Goal: Information Seeking & Learning: Learn about a topic

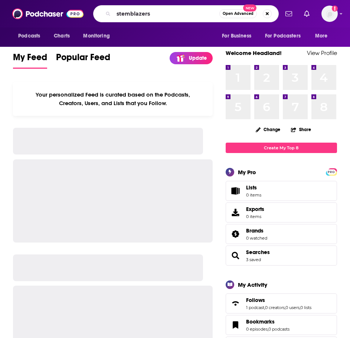
type input "stemblazers"
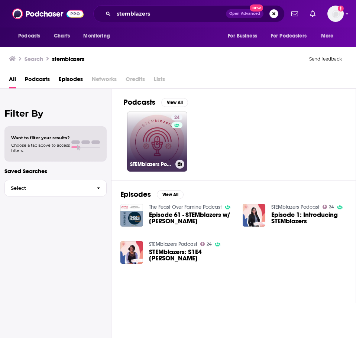
click at [136, 129] on link "24 STEMblazers Podcast" at bounding box center [157, 141] width 60 height 60
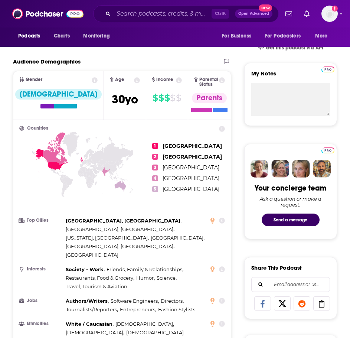
scroll to position [186, 0]
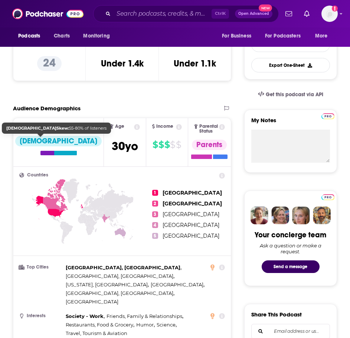
click at [29, 140] on div "Female" at bounding box center [58, 141] width 87 height 10
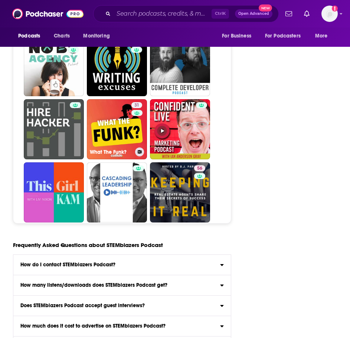
scroll to position [2600, 0]
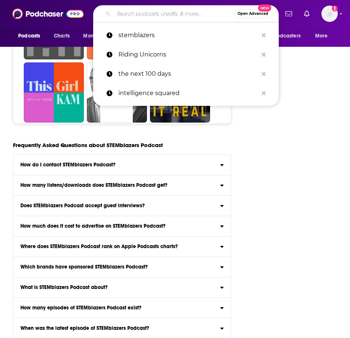
click at [167, 16] on input "Search podcasts, credits, & more..." at bounding box center [174, 14] width 121 height 12
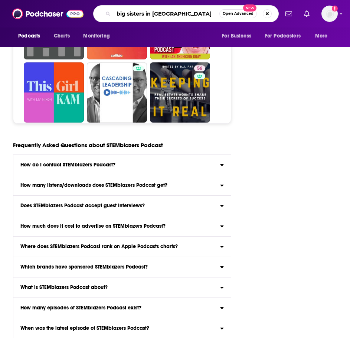
type input "big sisters in stem"
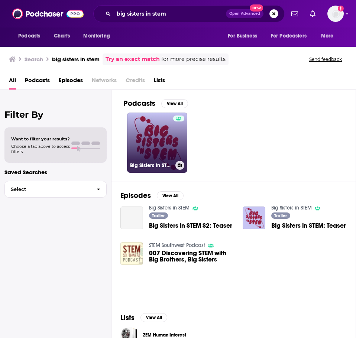
click at [158, 134] on link "Big Sisters in STEM" at bounding box center [157, 143] width 60 height 60
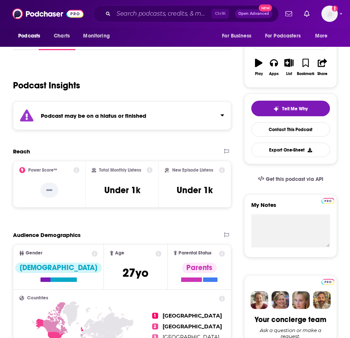
scroll to position [111, 0]
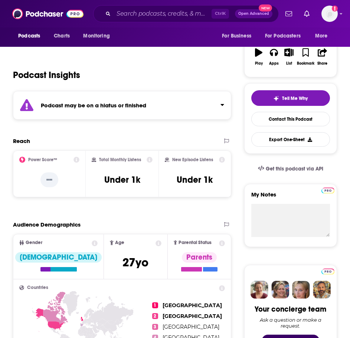
click at [112, 104] on strong "Podcast may be on a hiatus or finished" at bounding box center [93, 105] width 105 height 7
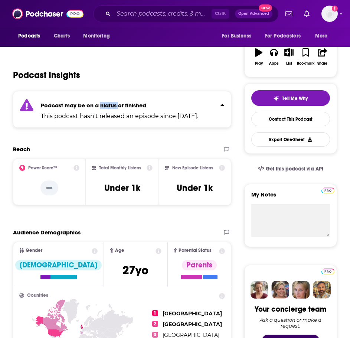
click at [112, 104] on strong "Podcast may be on a hiatus or finished" at bounding box center [93, 105] width 105 height 7
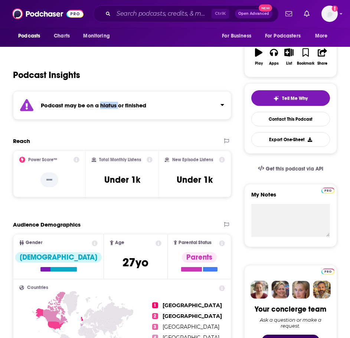
click at [112, 104] on strong "Podcast may be on a hiatus or finished" at bounding box center [93, 105] width 105 height 7
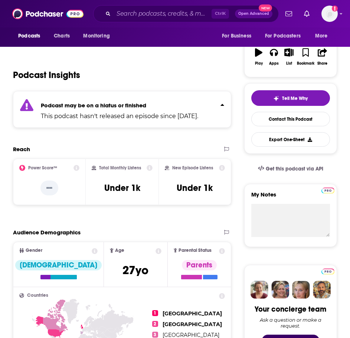
drag, startPoint x: 134, startPoint y: 116, endPoint x: 126, endPoint y: 133, distance: 19.1
click at [126, 128] on div "Podcast may be on a hiatus or finished This podcast hasn't released an episode …" at bounding box center [122, 109] width 218 height 37
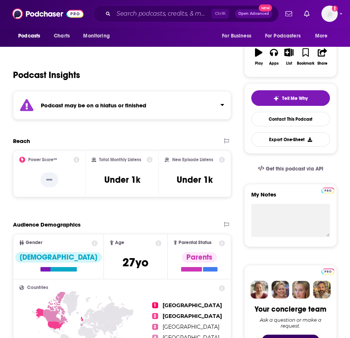
click at [114, 110] on div "Podcast may be on a hiatus or finished" at bounding box center [122, 105] width 218 height 29
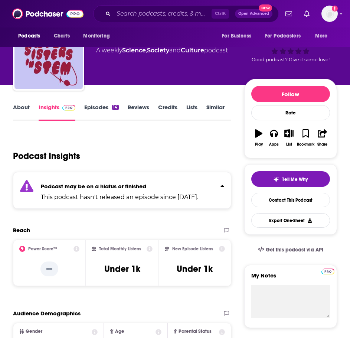
scroll to position [0, 0]
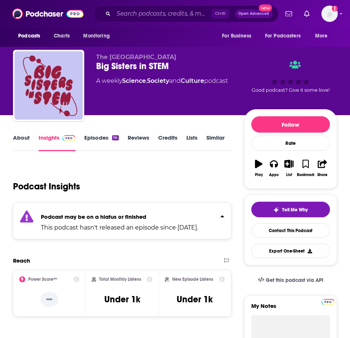
click at [153, 6] on div "Ctrl K Open Advanced New" at bounding box center [186, 13] width 186 height 17
click at [151, 12] on input "Search podcasts, credits, & more..." at bounding box center [163, 14] width 98 height 12
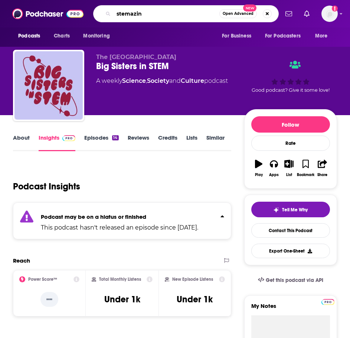
type input "stemazing"
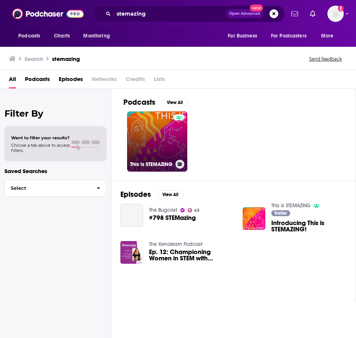
click at [160, 158] on link "This is STEMAZING" at bounding box center [157, 141] width 60 height 60
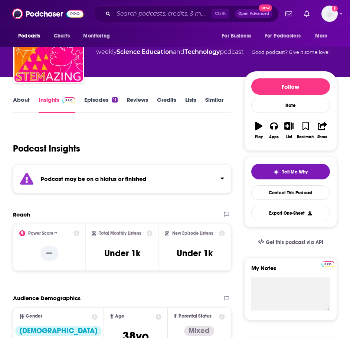
scroll to position [74, 0]
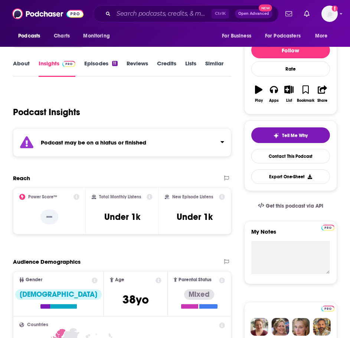
click at [142, 143] on strong "Podcast may be on a hiatus or finished" at bounding box center [93, 142] width 105 height 7
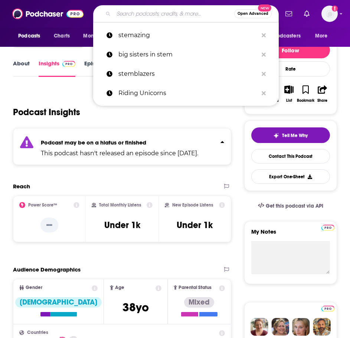
click at [133, 19] on input "Search podcasts, credits, & more..." at bounding box center [174, 14] width 121 height 12
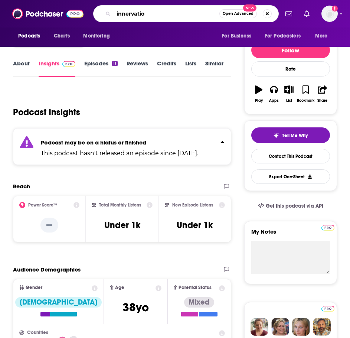
type input "innervation"
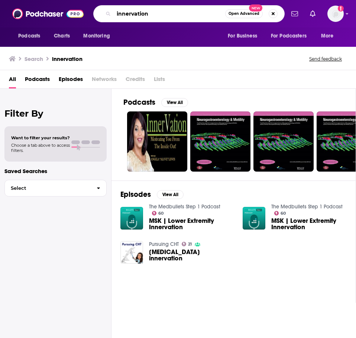
drag, startPoint x: 161, startPoint y: 15, endPoint x: 40, endPoint y: -4, distance: 122.5
click at [40, 0] on html "Podcasts Charts Monitoring innervation Open Advanced New For Business For Podca…" at bounding box center [178, 169] width 356 height 338
type input "scilence"
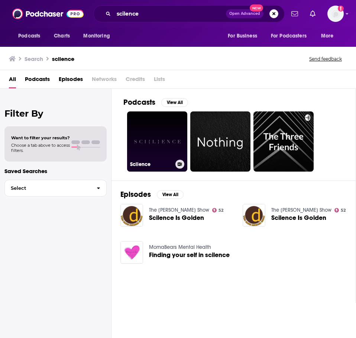
click at [150, 139] on link "Scilence" at bounding box center [157, 141] width 60 height 60
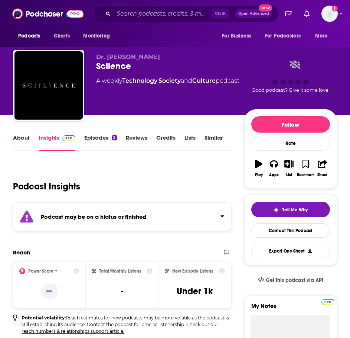
click at [110, 206] on div "Podcast may be on a hiatus or finished" at bounding box center [122, 216] width 218 height 29
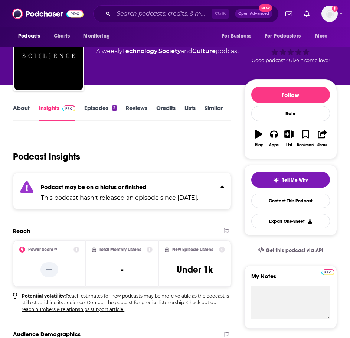
scroll to position [111, 0]
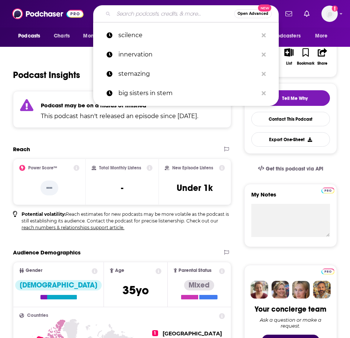
click at [118, 14] on input "Search podcasts, credits, & more..." at bounding box center [174, 14] width 121 height 12
paste input "Do you want to expand your knowledge of STEM but don’t know where to start? The…"
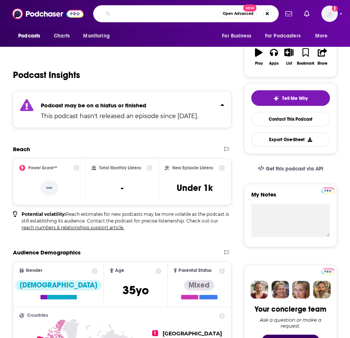
scroll to position [0, 3354]
drag, startPoint x: 163, startPoint y: 14, endPoint x: -12, endPoint y: -10, distance: 175.9
click at [0, 0] on html "Podcasts Charts Monitoring Open Advanced New For Business For Podcasters More A…" at bounding box center [175, 58] width 350 height 338
drag, startPoint x: 162, startPoint y: 13, endPoint x: -30, endPoint y: -1, distance: 192.9
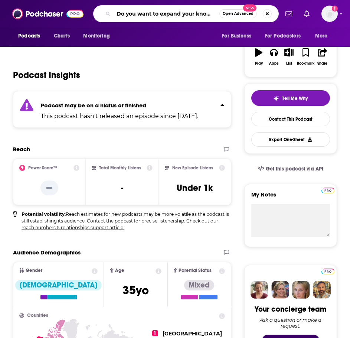
click at [0, 0] on html "Podcasts Charts Monitoring Do you want to expand your knowledge of STEM but don…" at bounding box center [175, 58] width 350 height 338
type input "Stepping Into STEM"
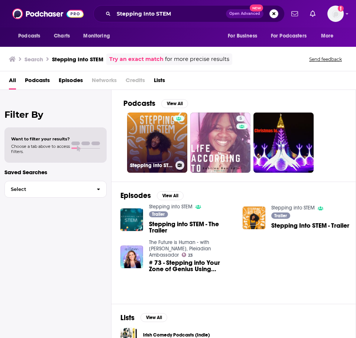
click at [146, 140] on link "Stepping into STEM" at bounding box center [157, 143] width 60 height 60
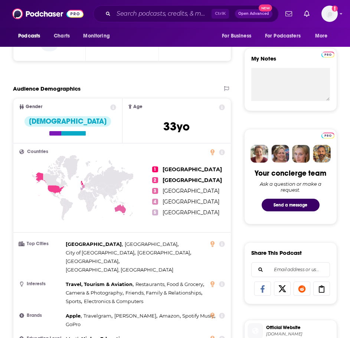
scroll to position [260, 0]
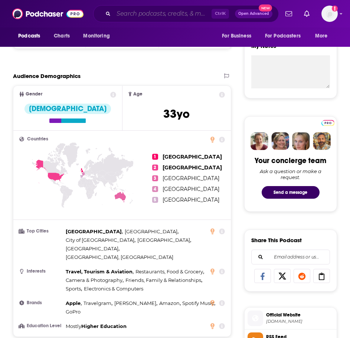
click at [131, 14] on input "Search podcasts, credits, & more..." at bounding box center [163, 14] width 98 height 12
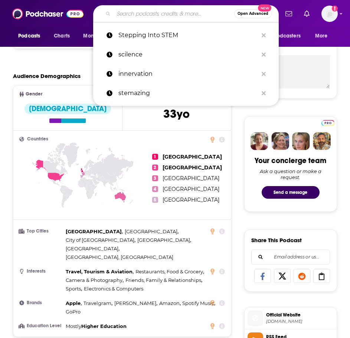
paste input "OIES Podcast"
type input "OIES Podcast"
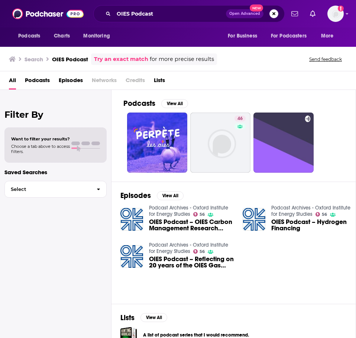
click at [160, 221] on span "OIES Podcast – OIES Carbon Management Research Programme" at bounding box center [191, 225] width 85 height 13
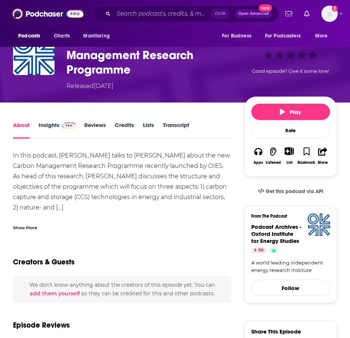
scroll to position [37, 0]
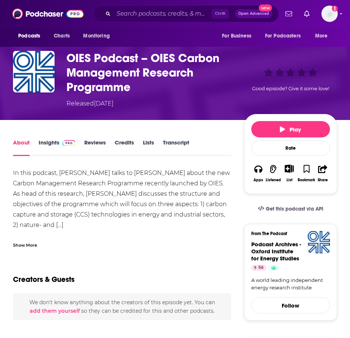
click at [87, 90] on h1 "OIES Podcast – OIES Carbon Management Research Programme" at bounding box center [153, 72] width 175 height 43
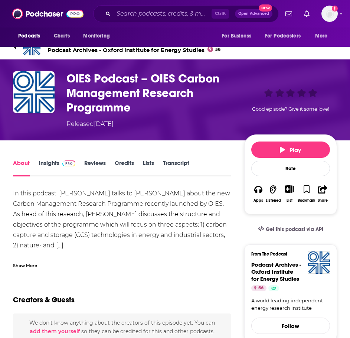
scroll to position [0, 0]
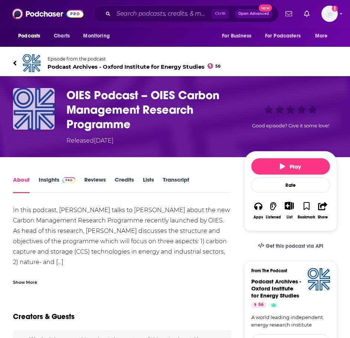
click at [25, 100] on img "OIES Podcast – OIES Carbon Management Research Programme" at bounding box center [34, 109] width 42 height 42
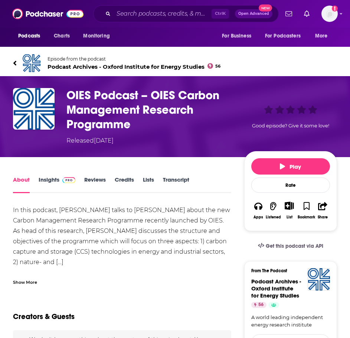
click at [60, 67] on span "Podcast Archives - Oxford Institute for Energy Studies 56" at bounding box center [134, 66] width 173 height 7
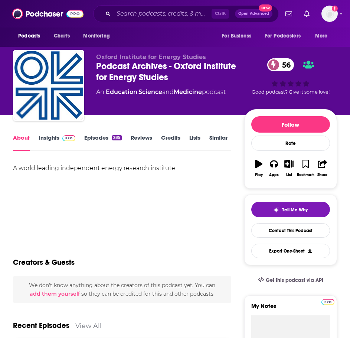
click at [106, 61] on div "Podcast Archives - Oxford Institute for Energy Studies 56" at bounding box center [170, 72] width 148 height 22
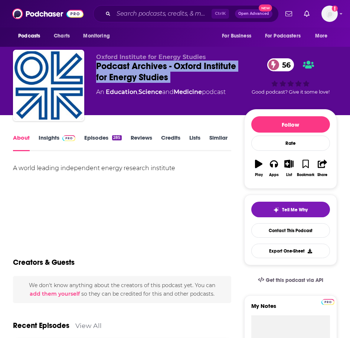
click at [106, 61] on div "Podcast Archives - Oxford Institute for Energy Studies 56" at bounding box center [170, 72] width 148 height 22
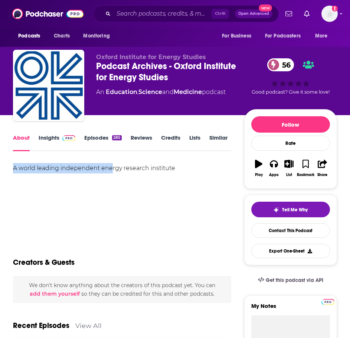
drag, startPoint x: 104, startPoint y: 160, endPoint x: 111, endPoint y: 185, distance: 25.4
click at [111, 185] on div "A world leading independent energy research institute" at bounding box center [122, 189] width 218 height 52
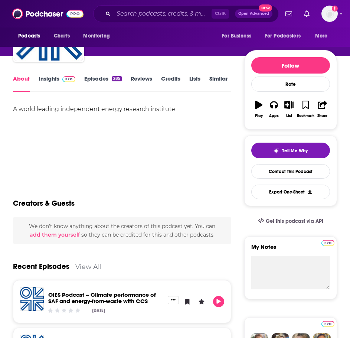
scroll to position [36, 0]
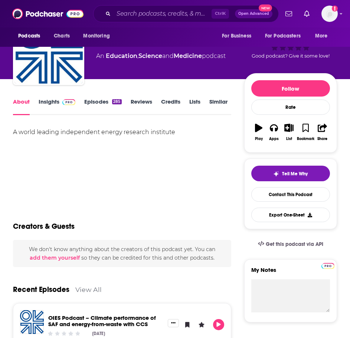
click at [63, 103] on img at bounding box center [68, 102] width 13 height 6
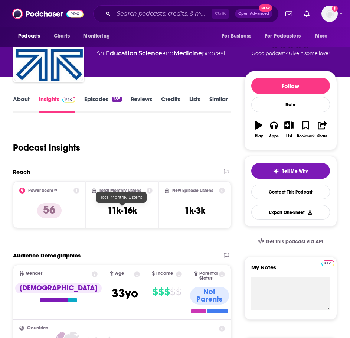
scroll to position [37, 0]
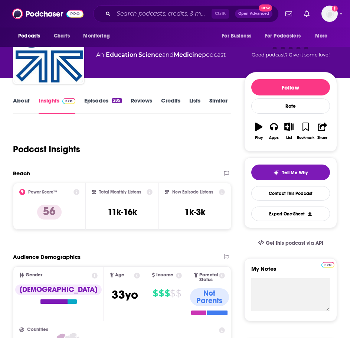
click at [105, 110] on link "Episodes 285" at bounding box center [102, 105] width 37 height 17
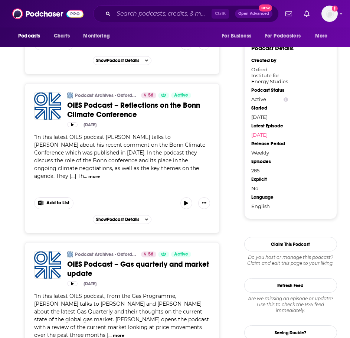
scroll to position [631, 0]
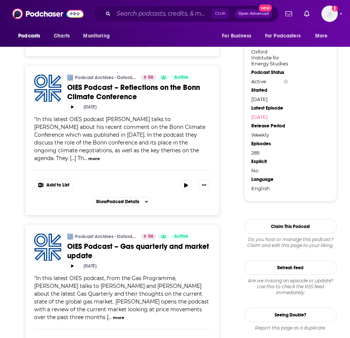
click at [93, 157] on button "more" at bounding box center [94, 159] width 12 height 6
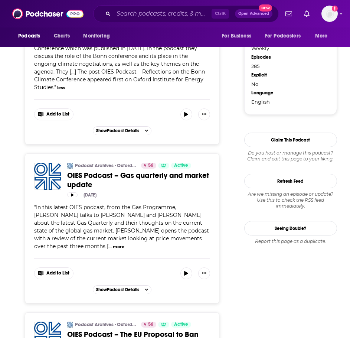
scroll to position [780, 0]
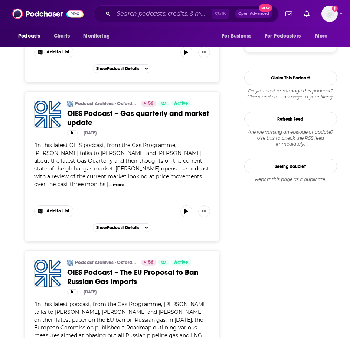
click at [113, 182] on button "more" at bounding box center [119, 185] width 12 height 6
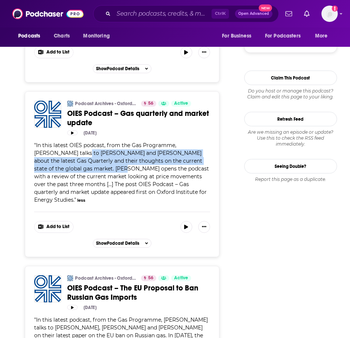
drag, startPoint x: 71, startPoint y: 156, endPoint x: 93, endPoint y: 171, distance: 26.4
click at [93, 171] on span "In this latest OIES podcast, from the Gas Programme, James Henderson talks to J…" at bounding box center [121, 172] width 175 height 61
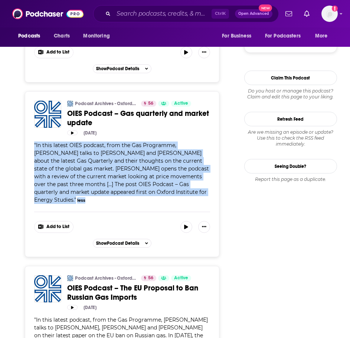
click at [93, 171] on span "In this latest OIES podcast, from the Gas Programme, James Henderson talks to J…" at bounding box center [121, 172] width 175 height 61
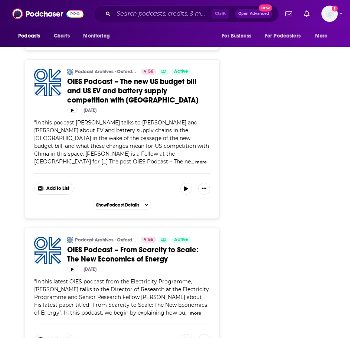
scroll to position [1263, 0]
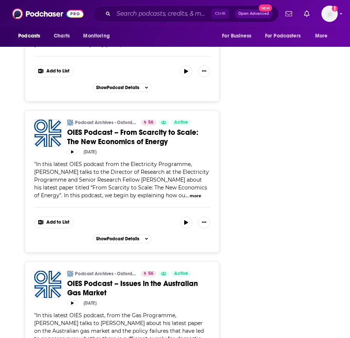
click at [190, 194] on button "more" at bounding box center [196, 196] width 12 height 6
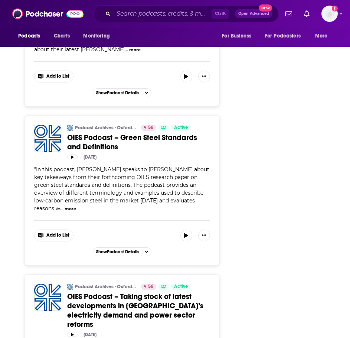
scroll to position [1931, 0]
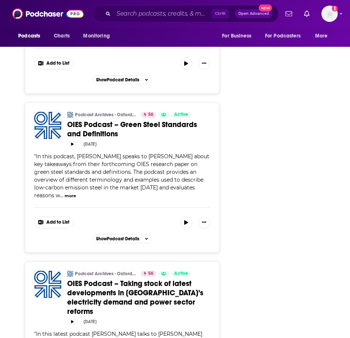
click at [72, 193] on button "more" at bounding box center [71, 196] width 12 height 6
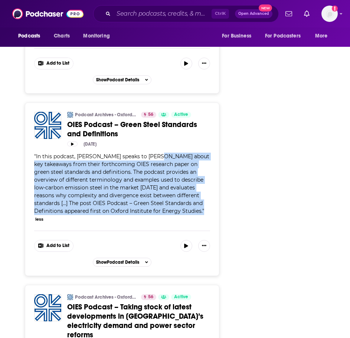
drag, startPoint x: 161, startPoint y: 146, endPoint x: 204, endPoint y: 206, distance: 74.5
click at [204, 206] on div "Podcast Archives - Oxford Institute for Energy Studies 56 Active Categories Edu…" at bounding box center [122, 170] width 176 height 116
click at [204, 206] on span "" In this podcast, Hasan Muslemani speaks to Paulo Carvalho about key takeaways…" at bounding box center [121, 183] width 175 height 61
drag, startPoint x: 204, startPoint y: 206, endPoint x: 70, endPoint y: 152, distance: 144.8
click at [70, 153] on span "" In this podcast, Hasan Muslemani speaks to Paulo Carvalho about key takeaways…" at bounding box center [121, 183] width 175 height 61
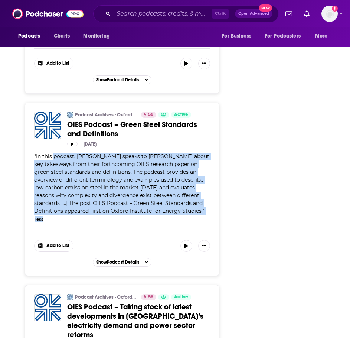
click at [70, 153] on span "In this podcast, Hasan Muslemani speaks to Paulo Carvalho about key takeaways f…" at bounding box center [121, 183] width 175 height 61
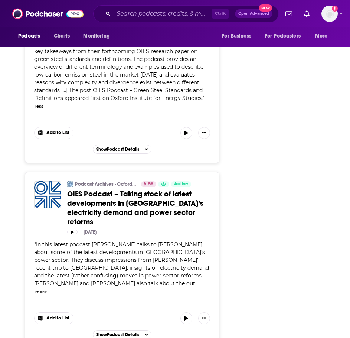
scroll to position [2006, 0]
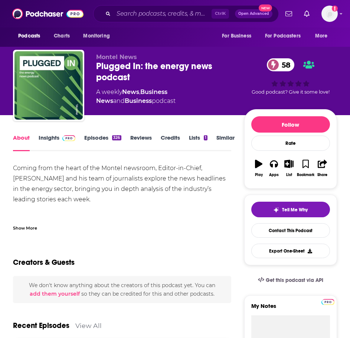
click at [111, 72] on div "Plugged In: the energy news podcast 58" at bounding box center [170, 72] width 148 height 22
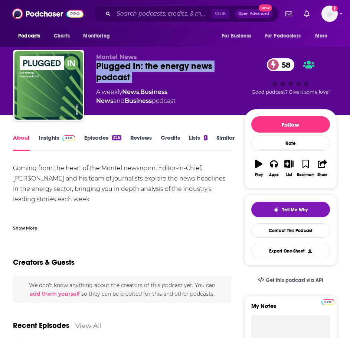
click at [113, 72] on div "Plugged In: the energy news podcast 58" at bounding box center [170, 72] width 148 height 22
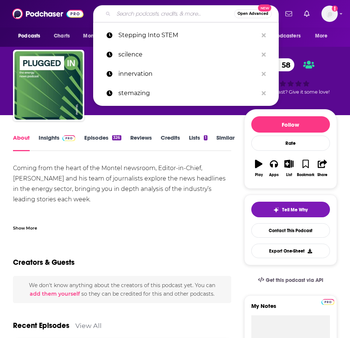
click at [160, 17] on input "Search podcasts, credits, & more..." at bounding box center [174, 14] width 121 height 12
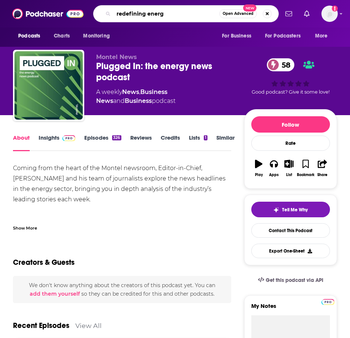
type input "redefining energy"
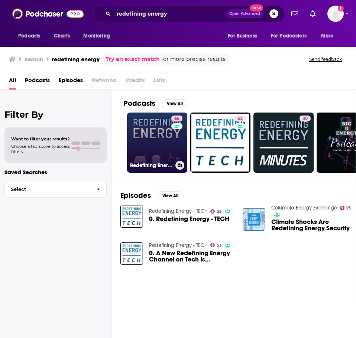
click at [155, 138] on link "65 Redefining Energy" at bounding box center [157, 143] width 60 height 60
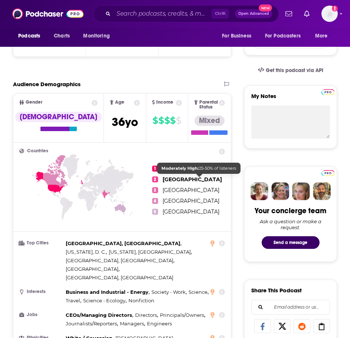
scroll to position [223, 0]
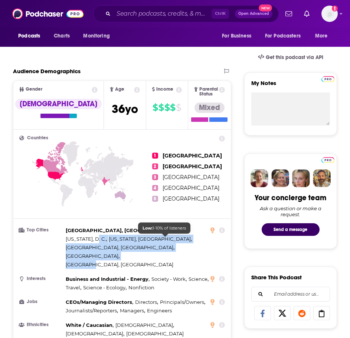
drag, startPoint x: 150, startPoint y: 229, endPoint x: 173, endPoint y: 237, distance: 24.4
click at [173, 237] on div "San Francisco, CA , Washington, D. C. , Washington, DC , Auckland, New Zealand …" at bounding box center [144, 247] width 156 height 43
click at [173, 261] on span "Edinburgh, UK" at bounding box center [120, 264] width 108 height 6
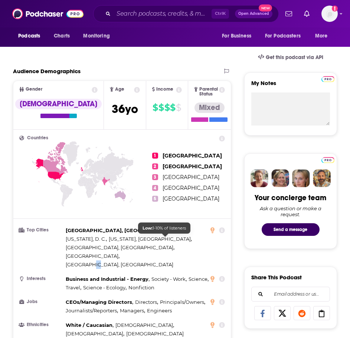
click at [173, 261] on span "Edinburgh, UK" at bounding box center [120, 264] width 108 height 6
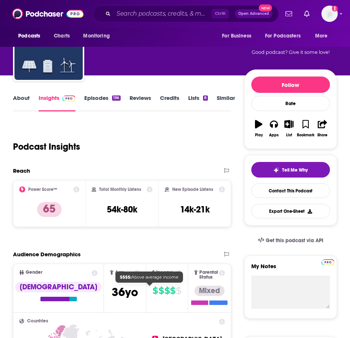
scroll to position [0, 0]
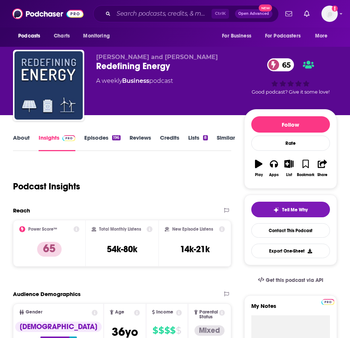
click at [88, 143] on link "Episodes 196" at bounding box center [102, 142] width 36 height 17
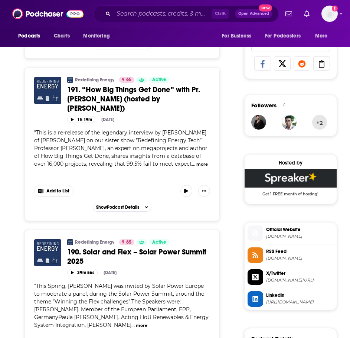
scroll to position [594, 0]
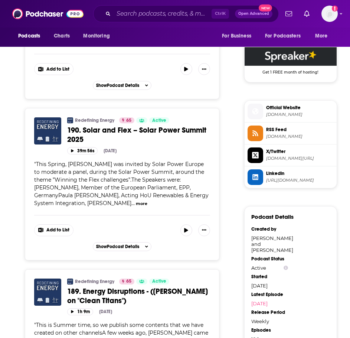
click at [136, 201] on button "more" at bounding box center [142, 204] width 12 height 6
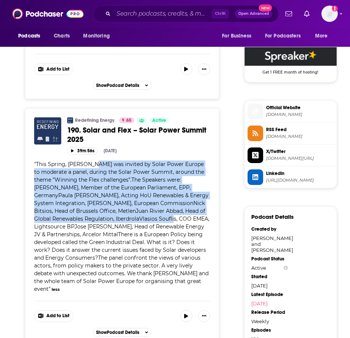
drag, startPoint x: 93, startPoint y: 154, endPoint x: 171, endPoint y: 213, distance: 97.5
click at [171, 213] on span "This Spring, Laurent Segalen was invited by Solar Power Europe to moderate a pa…" at bounding box center [121, 226] width 175 height 131
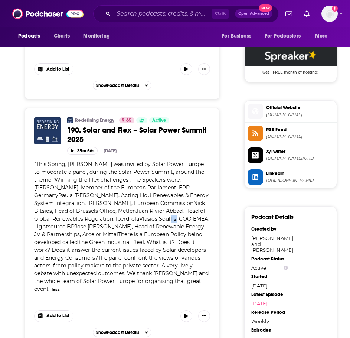
click at [171, 213] on span "This Spring, Laurent Segalen was invited by Solar Power Europe to moderate a pa…" at bounding box center [121, 226] width 175 height 131
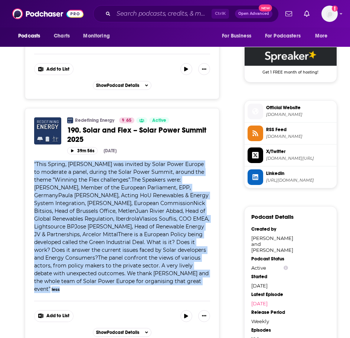
click at [171, 213] on span "This Spring, Laurent Segalen was invited by Solar Power Europe to moderate a pa…" at bounding box center [121, 226] width 175 height 131
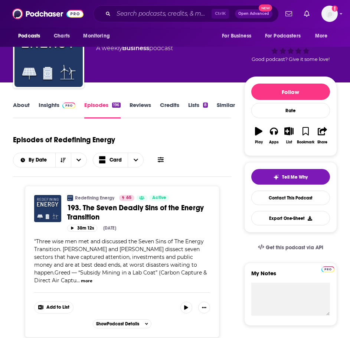
scroll to position [0, 0]
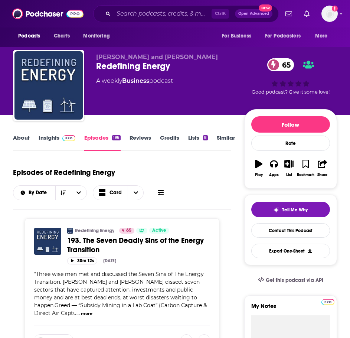
click at [134, 139] on link "Reviews" at bounding box center [141, 142] width 22 height 17
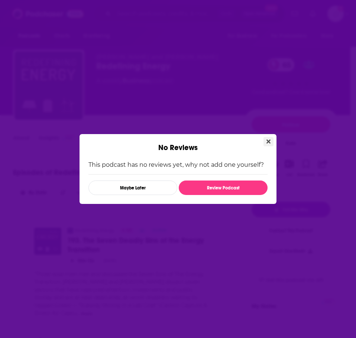
click at [268, 139] on icon "Close" at bounding box center [268, 142] width 4 height 6
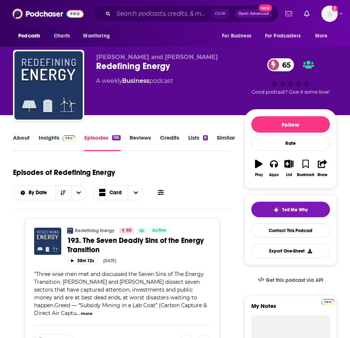
click at [22, 138] on link "About" at bounding box center [21, 142] width 17 height 17
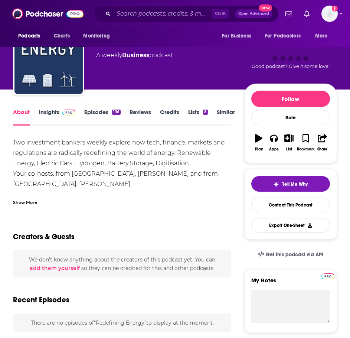
scroll to position [74, 0]
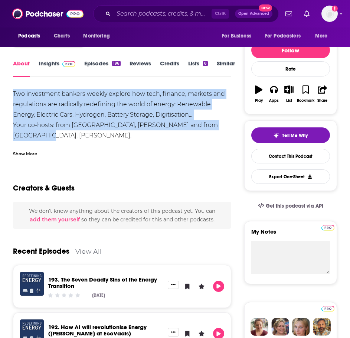
drag, startPoint x: 39, startPoint y: 83, endPoint x: 39, endPoint y: 133, distance: 50.1
click at [39, 133] on div "Two investment bankers weekly explore how tech, finance, markets and regulation…" at bounding box center [122, 125] width 218 height 73
drag, startPoint x: 47, startPoint y: 85, endPoint x: 54, endPoint y: 139, distance: 54.7
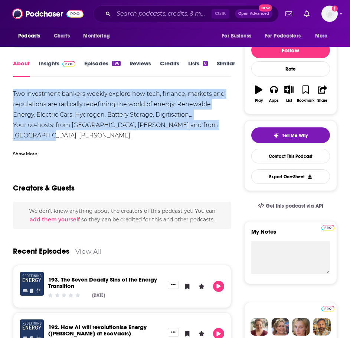
click at [54, 139] on div "Two investment bankers weekly explore how tech, finance, markets and regulation…" at bounding box center [122, 125] width 218 height 73
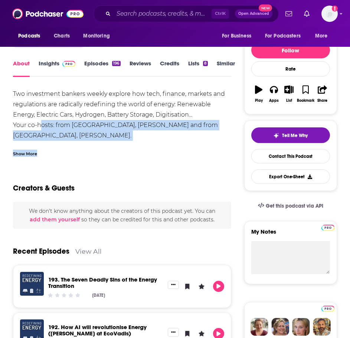
drag, startPoint x: 44, startPoint y: 121, endPoint x: 62, endPoint y: 142, distance: 27.1
click at [62, 142] on div "Two investment bankers weekly explore how tech, finance, markets and regulation…" at bounding box center [122, 123] width 218 height 68
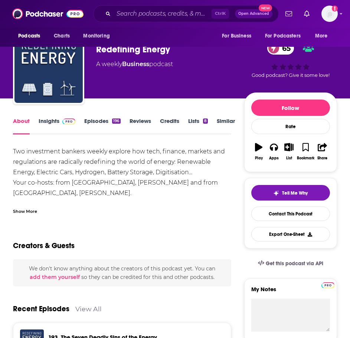
scroll to position [0, 0]
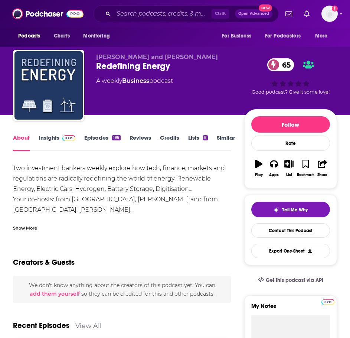
click at [117, 65] on div "Redefining Energy 65" at bounding box center [170, 66] width 148 height 11
copy div "Redefining Energy 65"
click at [56, 140] on link "Insights" at bounding box center [57, 142] width 37 height 17
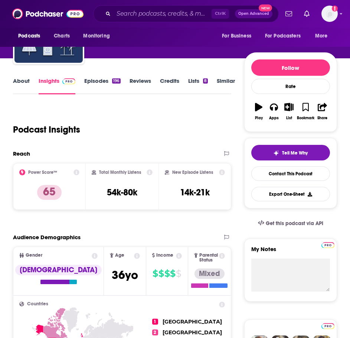
scroll to position [111, 0]
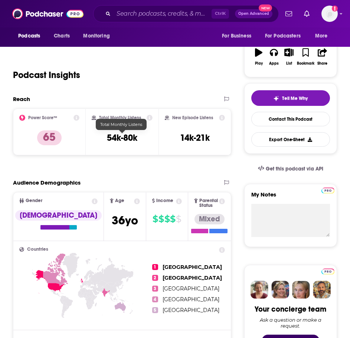
click at [147, 141] on div "Total Monthly Listens 54k-80k" at bounding box center [122, 132] width 61 height 34
click at [137, 141] on h3 "54k-80k" at bounding box center [122, 137] width 30 height 11
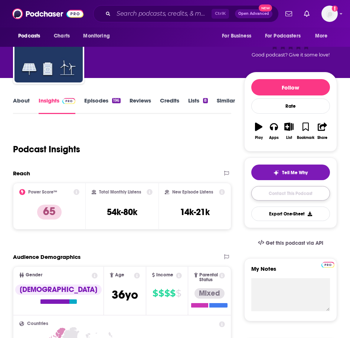
click at [299, 189] on link "Contact This Podcast" at bounding box center [290, 193] width 79 height 14
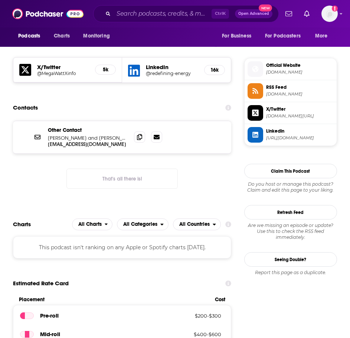
scroll to position [592, 0]
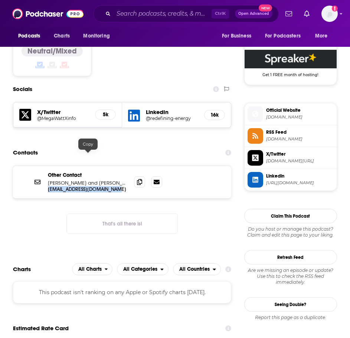
drag, startPoint x: 117, startPoint y: 156, endPoint x: 46, endPoint y: 156, distance: 70.9
click at [46, 166] on div "Other Contact Laurent Segalen and Gerard Reid info@redefining-energy.com info@r…" at bounding box center [122, 182] width 218 height 32
copy p "info@redefining-energy.com"
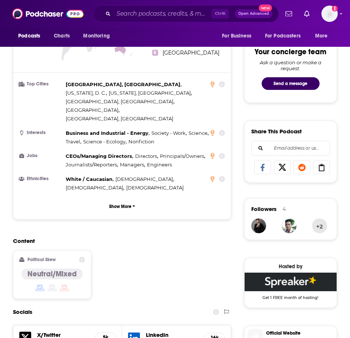
scroll to position [517, 0]
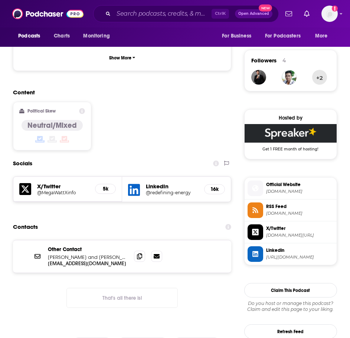
click at [129, 220] on div "Contacts" at bounding box center [122, 227] width 218 height 14
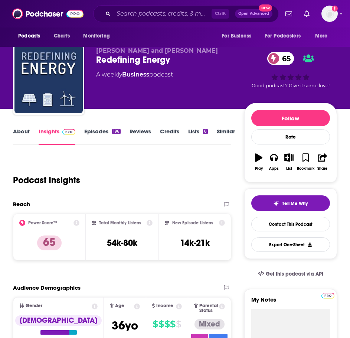
scroll to position [0, 0]
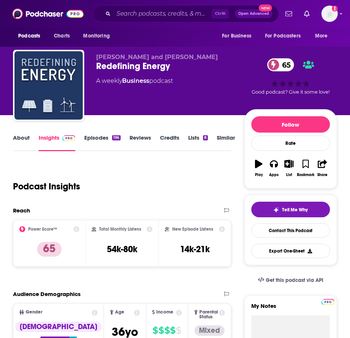
click at [19, 140] on link "About" at bounding box center [21, 142] width 17 height 17
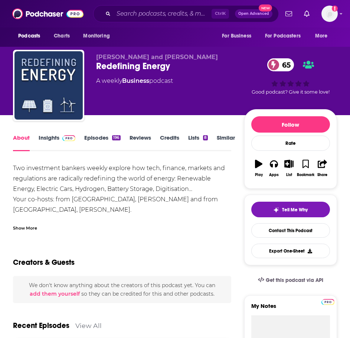
scroll to position [37, 0]
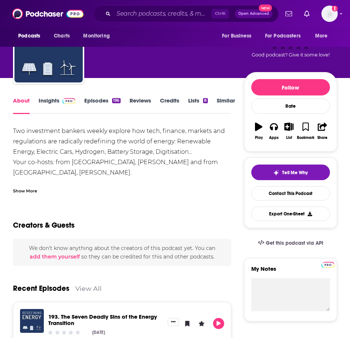
click at [25, 192] on div "Show More" at bounding box center [25, 190] width 24 height 7
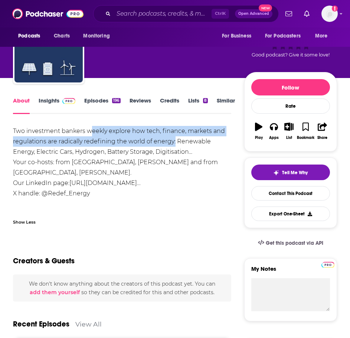
drag, startPoint x: 90, startPoint y: 130, endPoint x: 176, endPoint y: 140, distance: 86.0
click at [176, 140] on div "Two investment bankers weekly explore how tech, finance, markets and regulation…" at bounding box center [122, 162] width 218 height 73
copy div "eekly explore how tech, finance, markets and regulations are radically redefini…"
click at [126, 185] on link "https://www.linkedin.com/company/redefining-energy…" at bounding box center [104, 182] width 71 height 7
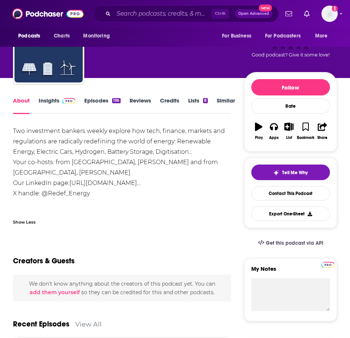
click at [106, 160] on div "Two investment bankers weekly explore how tech, finance, markets and regulation…" at bounding box center [122, 162] width 218 height 73
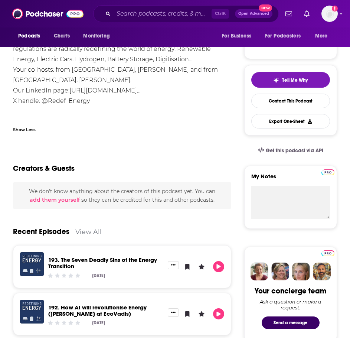
scroll to position [149, 0]
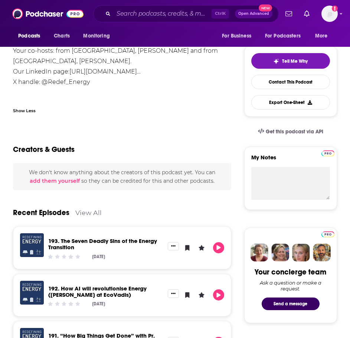
click at [77, 170] on span "We don't know anything about the creators of this podcast yet . You can add the…" at bounding box center [122, 176] width 186 height 15
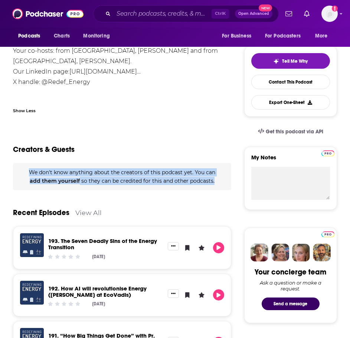
click at [77, 170] on span "We don't know anything about the creators of this podcast yet . You can add the…" at bounding box center [122, 176] width 186 height 15
click at [111, 176] on div "We don't know anything about the creators of this podcast yet . You can add the…" at bounding box center [122, 176] width 218 height 27
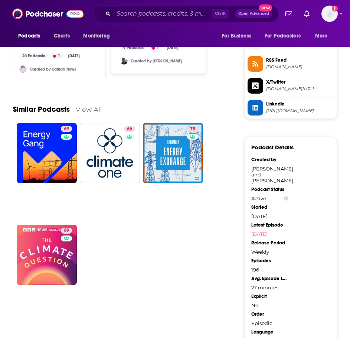
scroll to position [669, 0]
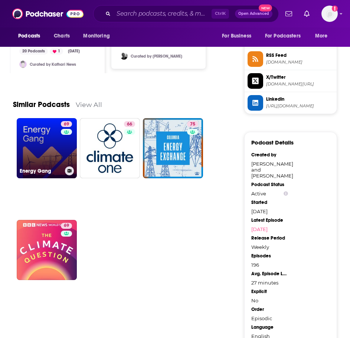
click at [58, 142] on link "69 Energy Gang" at bounding box center [47, 148] width 60 height 60
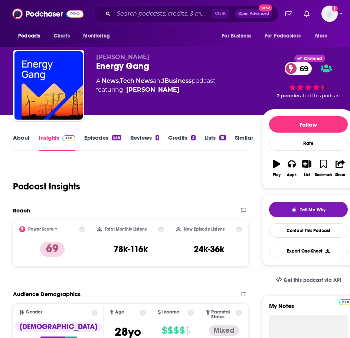
click at [19, 133] on div "About Insights Episodes 536 Reviews 1 Credits 3 Lists 18 Similar" at bounding box center [130, 142] width 235 height 18
click at [22, 137] on link "About" at bounding box center [21, 142] width 17 height 17
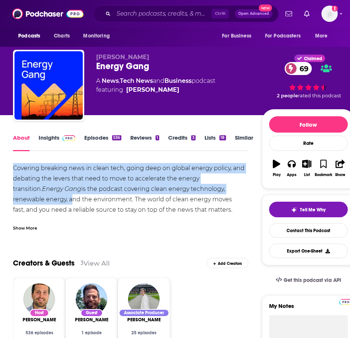
drag, startPoint x: 35, startPoint y: 164, endPoint x: 39, endPoint y: 198, distance: 34.7
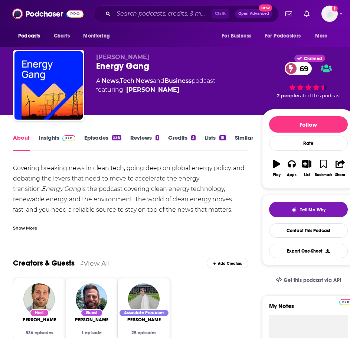
click at [90, 139] on link "Episodes 536" at bounding box center [102, 142] width 37 height 17
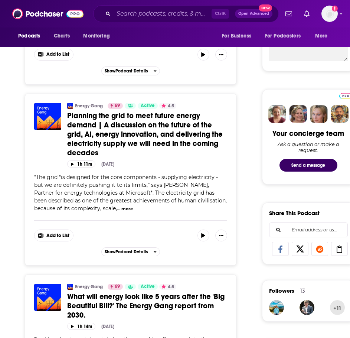
scroll to position [297, 0]
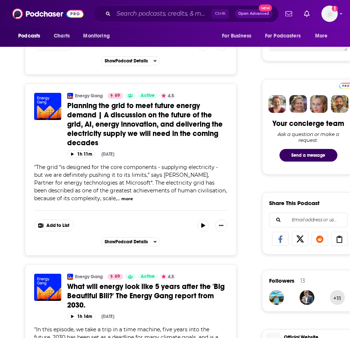
click at [121, 198] on button "more" at bounding box center [127, 199] width 12 height 6
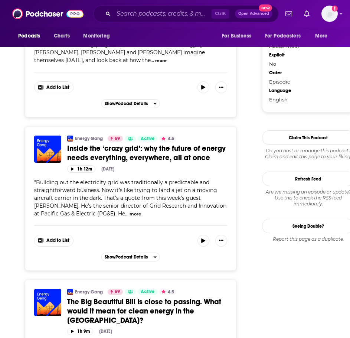
scroll to position [854, 0]
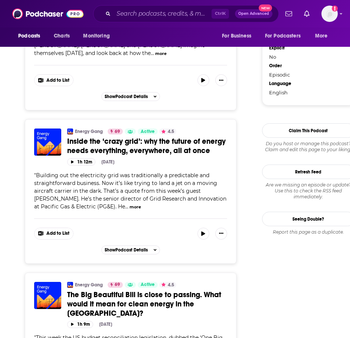
click at [125, 203] on span "..." at bounding box center [126, 206] width 3 height 7
click at [131, 204] on button "more" at bounding box center [136, 207] width 12 height 6
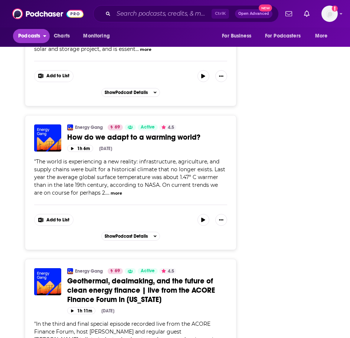
scroll to position [1560, 0]
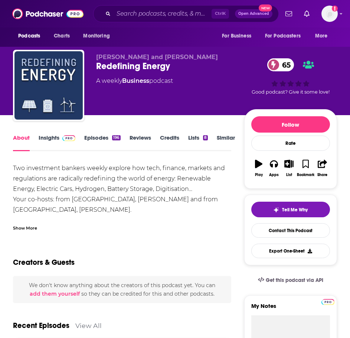
click at [220, 136] on link "Similar" at bounding box center [226, 142] width 18 height 17
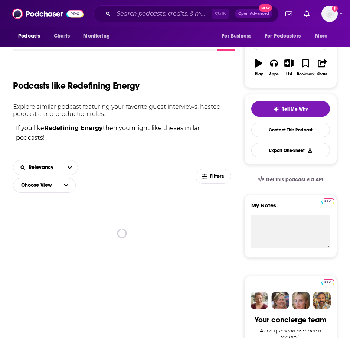
scroll to position [186, 0]
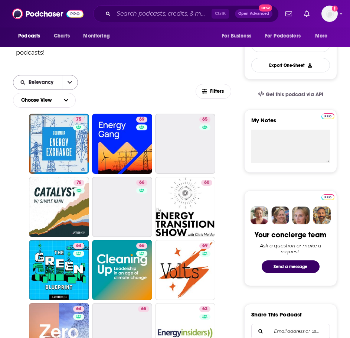
click at [66, 83] on button "open menu" at bounding box center [70, 82] width 16 height 14
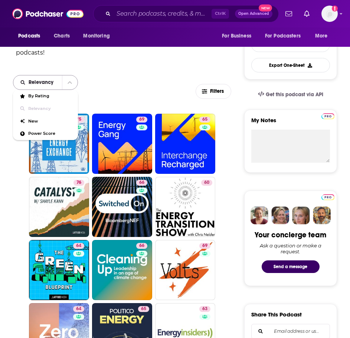
click at [66, 83] on button "close menu" at bounding box center [70, 82] width 16 height 14
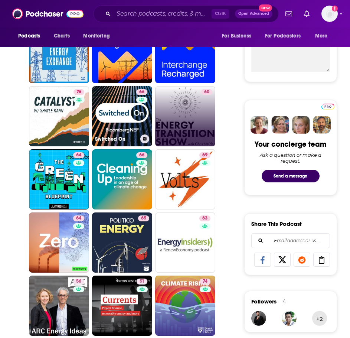
scroll to position [297, 0]
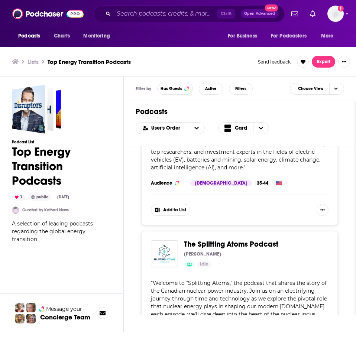
scroll to position [2386, 0]
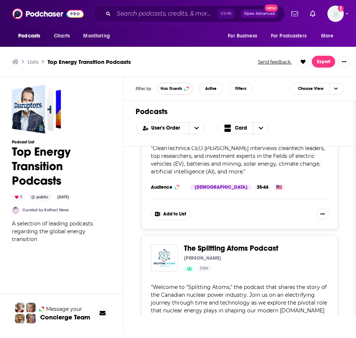
click at [176, 85] on button "Has Guests" at bounding box center [175, 89] width 36 height 12
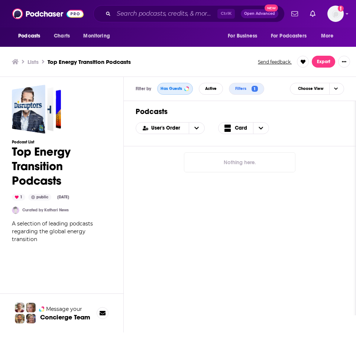
scroll to position [0, 0]
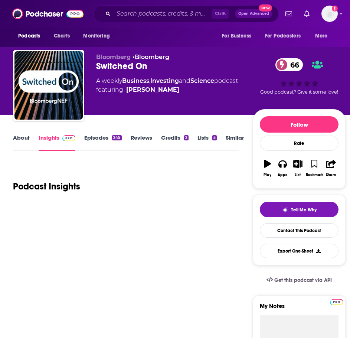
click at [22, 140] on link "About" at bounding box center [21, 142] width 17 height 17
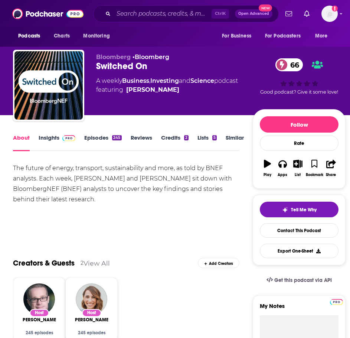
click at [43, 136] on link "Insights" at bounding box center [57, 142] width 37 height 17
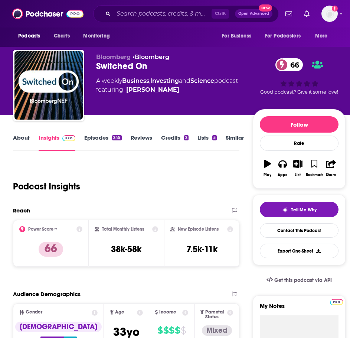
click at [91, 144] on link "Episodes 245" at bounding box center [102, 142] width 37 height 17
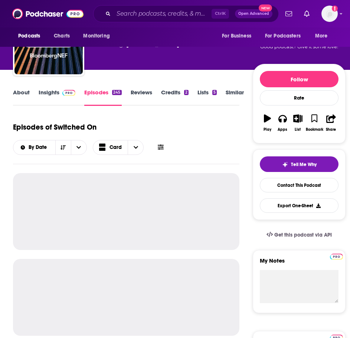
scroll to position [111, 0]
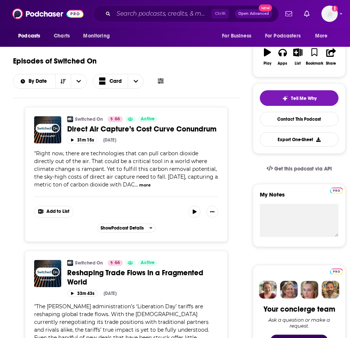
click at [143, 186] on button "more" at bounding box center [145, 185] width 12 height 6
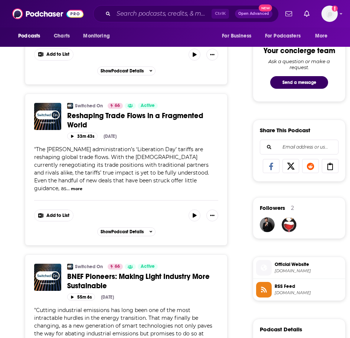
scroll to position [371, 0]
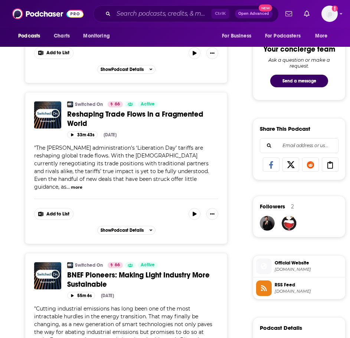
click at [70, 183] on span "..." at bounding box center [67, 186] width 3 height 7
click at [82, 184] on button "more" at bounding box center [77, 187] width 12 height 6
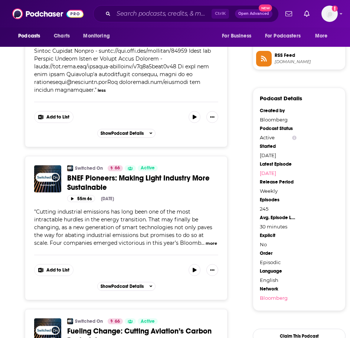
scroll to position [631, 0]
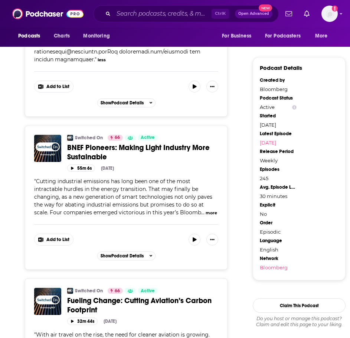
click at [197, 217] on div "Switched On 66 Active Categories Business + 3 BNEF Pioneers: Making Light Indus…" at bounding box center [126, 178] width 184 height 87
click at [206, 211] on button "more" at bounding box center [212, 213] width 12 height 6
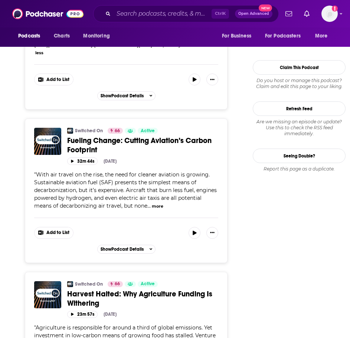
scroll to position [891, 0]
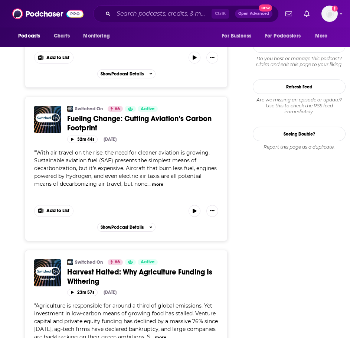
click at [153, 183] on button "more" at bounding box center [158, 184] width 12 height 6
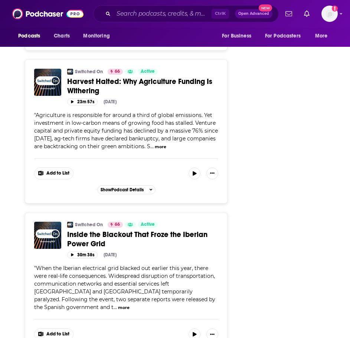
scroll to position [1151, 0]
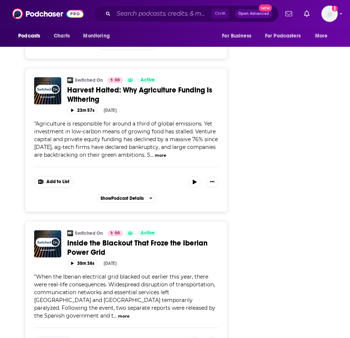
click at [155, 159] on button "more" at bounding box center [161, 155] width 12 height 6
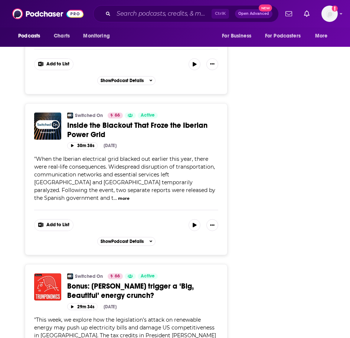
scroll to position [1374, 0]
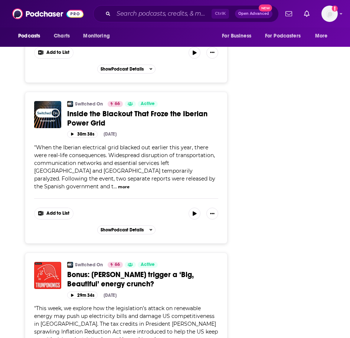
click at [182, 181] on span "When the Iberian electrical grid blacked out earlier this year, there were real…" at bounding box center [124, 167] width 181 height 46
click at [117, 187] on span "..." at bounding box center [115, 186] width 3 height 7
click at [117, 184] on span "..." at bounding box center [115, 186] width 3 height 7
click at [130, 187] on button "more" at bounding box center [124, 187] width 12 height 6
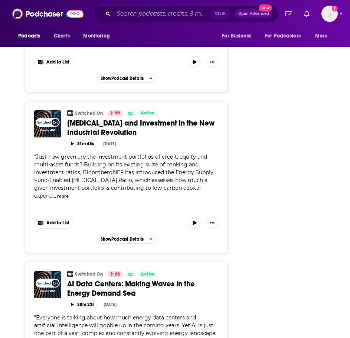
scroll to position [1820, 0]
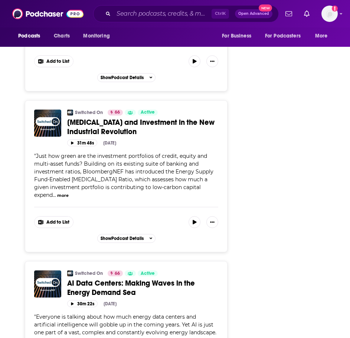
click at [57, 193] on button "more" at bounding box center [63, 195] width 12 height 6
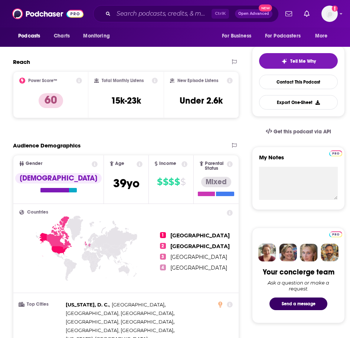
scroll to position [37, 0]
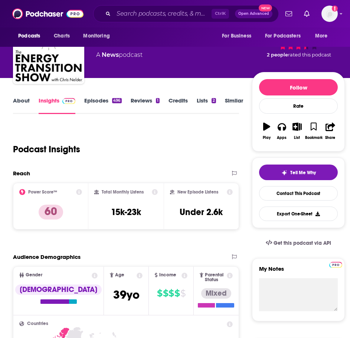
drag, startPoint x: 104, startPoint y: 93, endPoint x: 102, endPoint y: 98, distance: 4.7
click at [102, 98] on link "Episodes 496" at bounding box center [102, 105] width 37 height 17
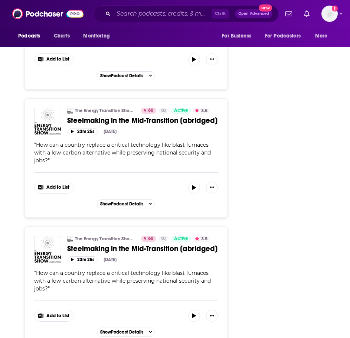
scroll to position [1374, 0]
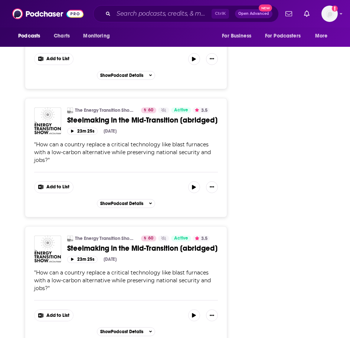
click at [100, 143] on span "How can a country replace a critical technology like blast furnaces with a low-…" at bounding box center [122, 152] width 177 height 22
click at [98, 116] on span "Steelmaking in the Mid-Transition [abridged]" at bounding box center [142, 120] width 150 height 9
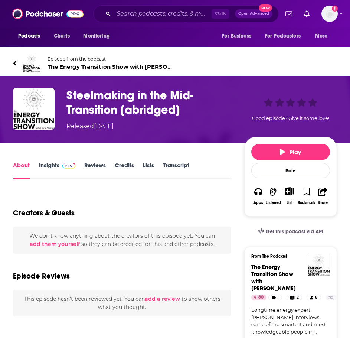
click at [87, 100] on h1 "Steelmaking in the Mid-Transition [abridged]" at bounding box center [153, 102] width 175 height 29
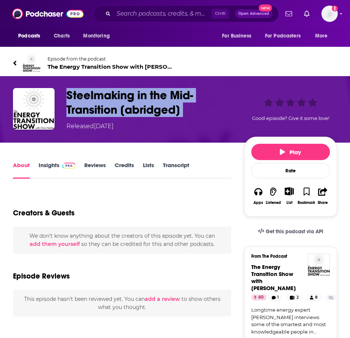
click at [87, 100] on h1 "Steelmaking in the Mid-Transition [abridged]" at bounding box center [153, 102] width 175 height 29
click at [83, 101] on h1 "Steelmaking in the Mid-Transition [abridged]" at bounding box center [153, 102] width 175 height 29
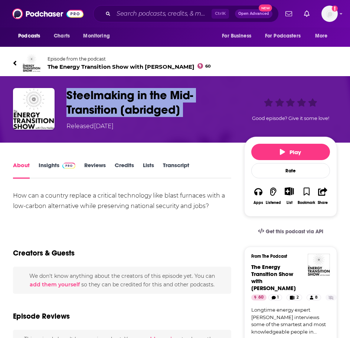
click at [14, 61] on icon at bounding box center [15, 62] width 4 height 7
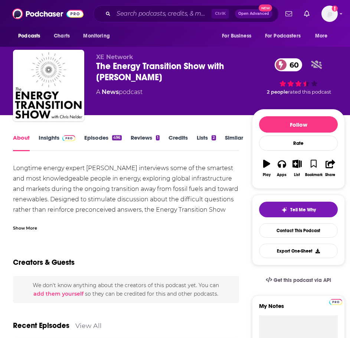
click at [117, 65] on div "The Energy Transition Show with [PERSON_NAME] 60" at bounding box center [174, 72] width 156 height 22
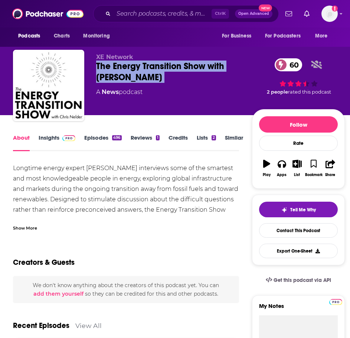
click at [117, 65] on div "The Energy Transition Show with [PERSON_NAME] 60" at bounding box center [174, 72] width 156 height 22
copy div "The Energy Transition Show with [PERSON_NAME] 60"
click at [270, 163] on icon "button" at bounding box center [266, 164] width 7 height 8
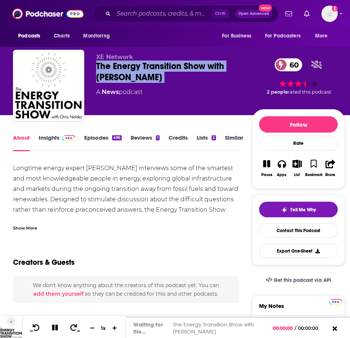
click at [268, 163] on icon "button" at bounding box center [266, 163] width 7 height 7
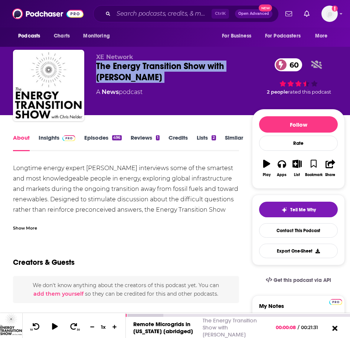
click at [334, 330] on icon at bounding box center [334, 328] width 9 height 7
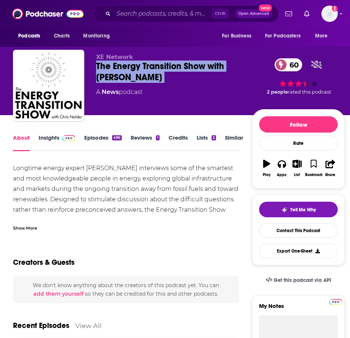
click at [130, 72] on div "The Energy Transition Show with [PERSON_NAME] 60" at bounding box center [174, 72] width 156 height 22
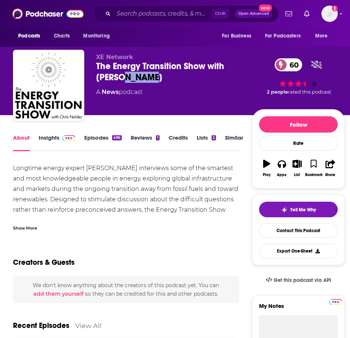
click at [130, 72] on div "The Energy Transition Show with [PERSON_NAME] 60" at bounding box center [174, 72] width 156 height 22
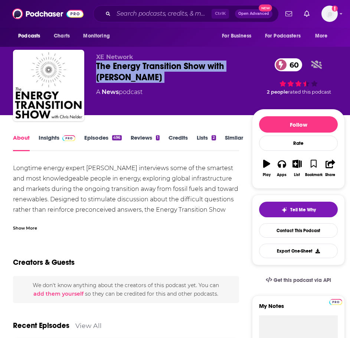
click at [130, 72] on div "The Energy Transition Show with [PERSON_NAME] 60" at bounding box center [174, 72] width 156 height 22
click at [52, 142] on link "Insights" at bounding box center [57, 142] width 37 height 17
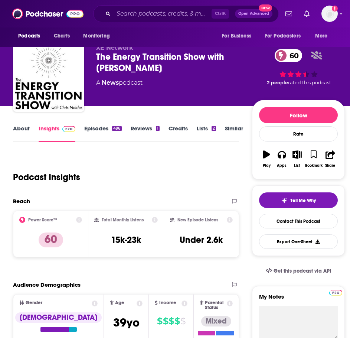
scroll to position [6, 0]
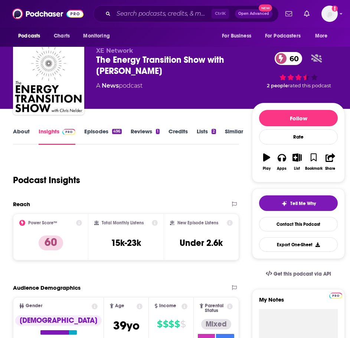
click at [14, 131] on link "About" at bounding box center [21, 136] width 17 height 17
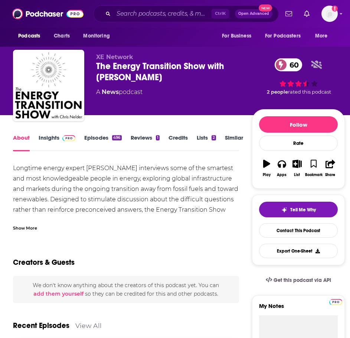
scroll to position [37, 0]
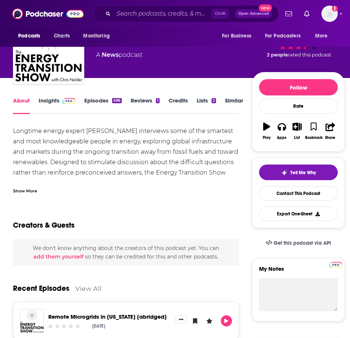
drag, startPoint x: 17, startPoint y: 183, endPoint x: 28, endPoint y: 185, distance: 11.1
click at [24, 184] on div "Show More" at bounding box center [126, 188] width 226 height 13
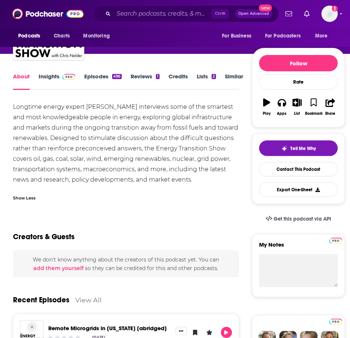
scroll to position [74, 0]
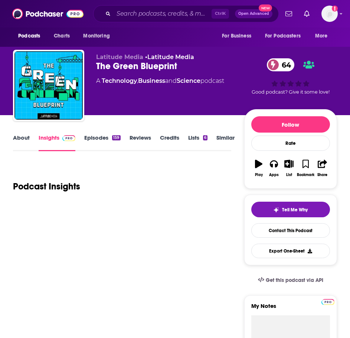
click at [25, 135] on link "About" at bounding box center [21, 142] width 17 height 17
